Goal: Find specific page/section: Find specific page/section

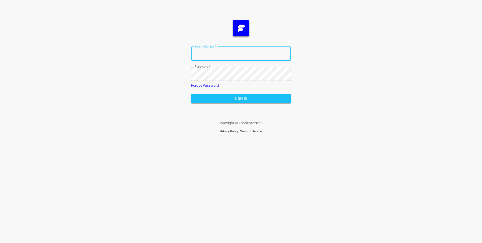
type input "[PERSON_NAME][EMAIL_ADDRESS][DOMAIN_NAME]"
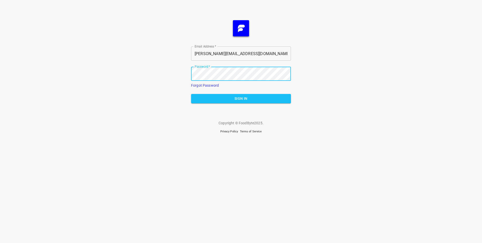
click at [191, 94] on button "Sign In" at bounding box center [241, 98] width 100 height 9
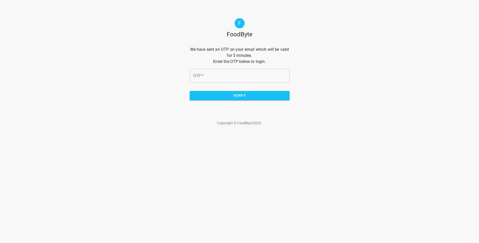
click at [217, 77] on input "OTP   *" at bounding box center [239, 76] width 100 height 14
paste input "1b51e2"
type input "1b51e2"
click at [237, 97] on span "Verify" at bounding box center [239, 95] width 92 height 6
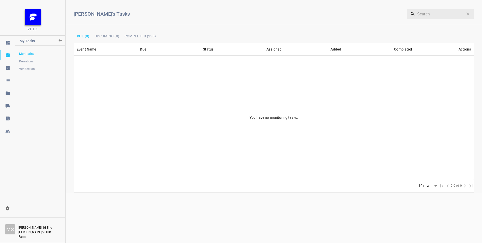
click at [34, 60] on span "Deviations" at bounding box center [40, 61] width 42 height 5
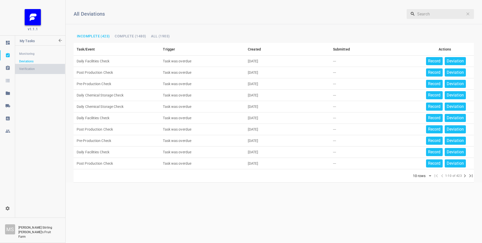
click at [32, 69] on span "Verification" at bounding box center [40, 68] width 42 height 5
